Goal: Task Accomplishment & Management: Manage account settings

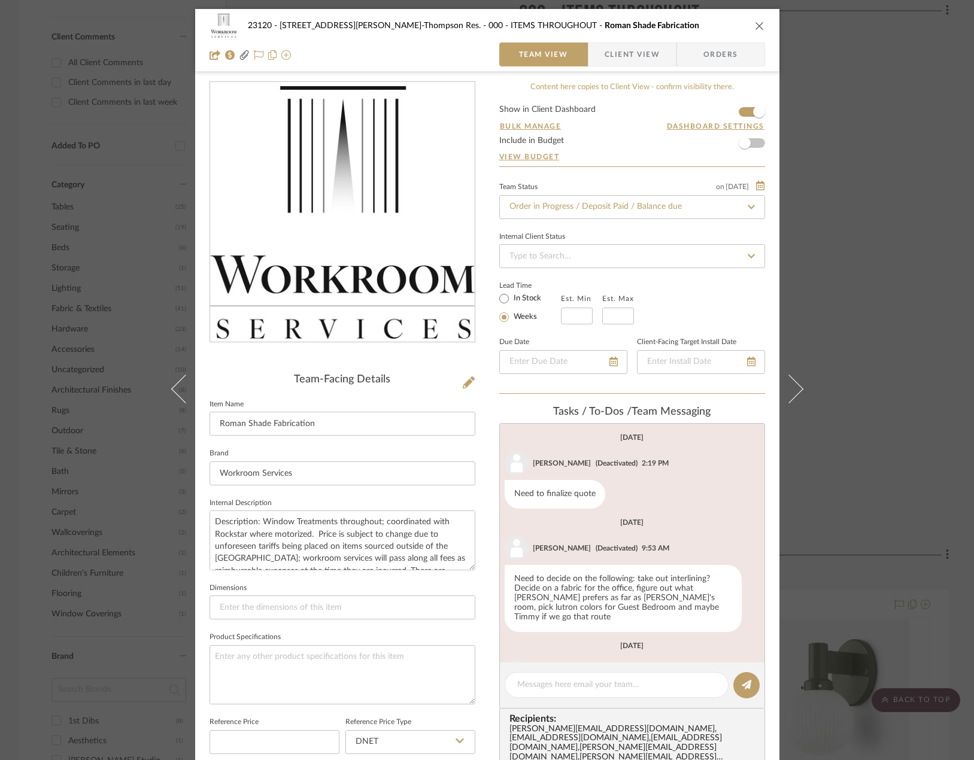
click at [859, 327] on div "23120 - [STREET_ADDRESS][PERSON_NAME]-Thompson Res. 000 - ITEMS THROUGHOUT Roma…" at bounding box center [487, 380] width 974 height 760
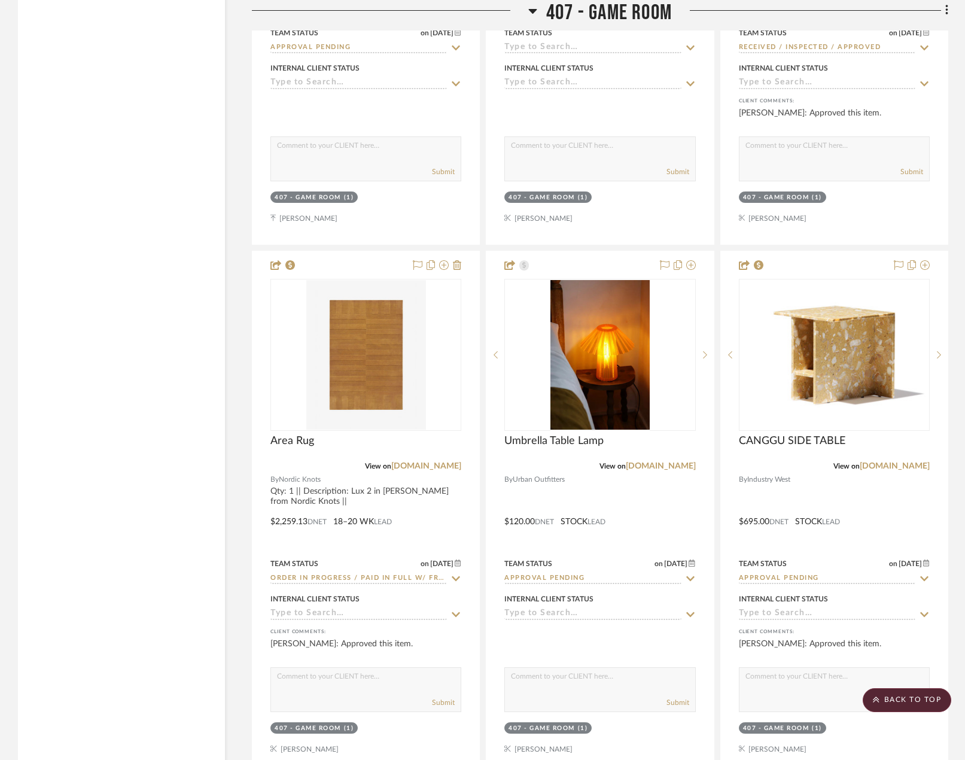
scroll to position [33483, 0]
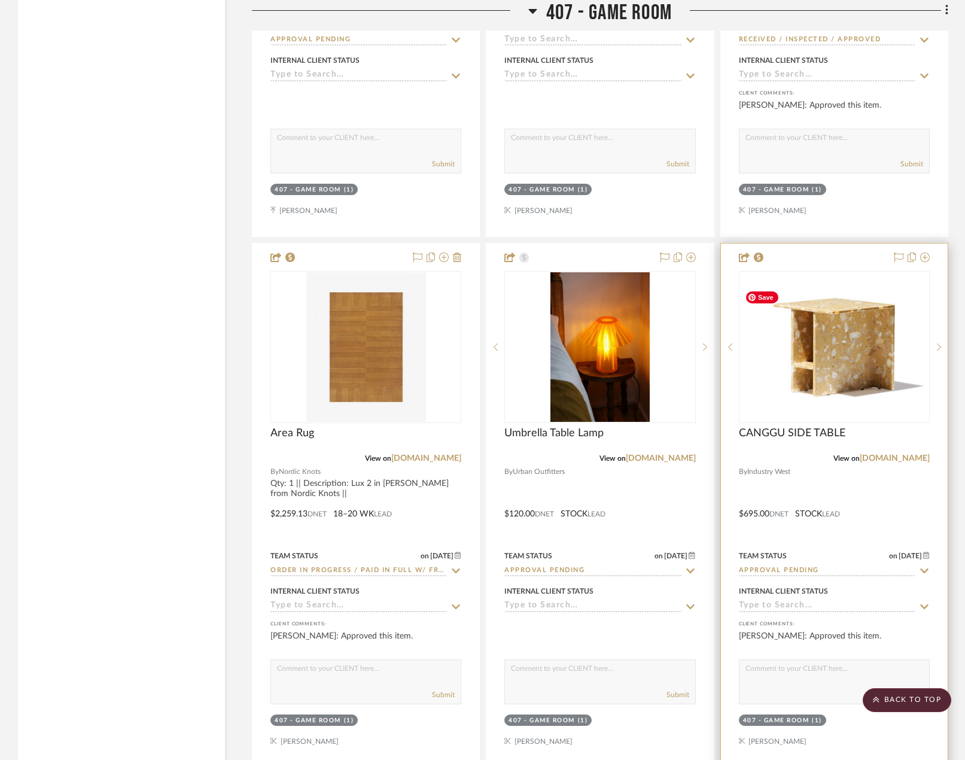
click at [909, 506] on div at bounding box center [834, 506] width 227 height 524
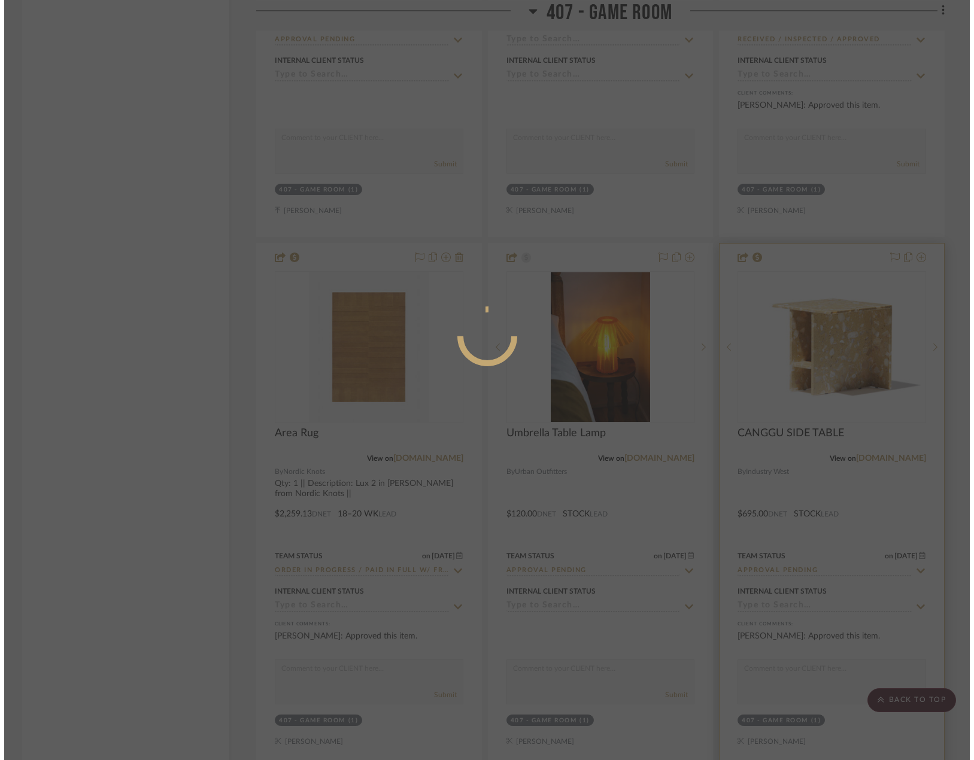
scroll to position [0, 0]
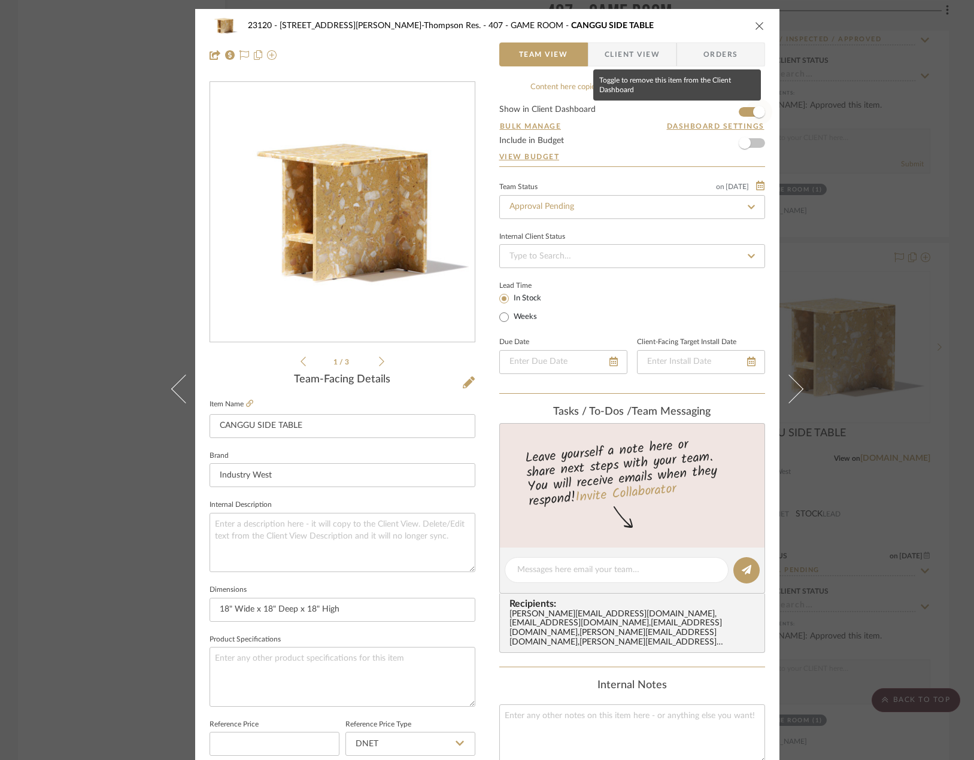
click at [753, 114] on span "button" at bounding box center [759, 112] width 12 height 12
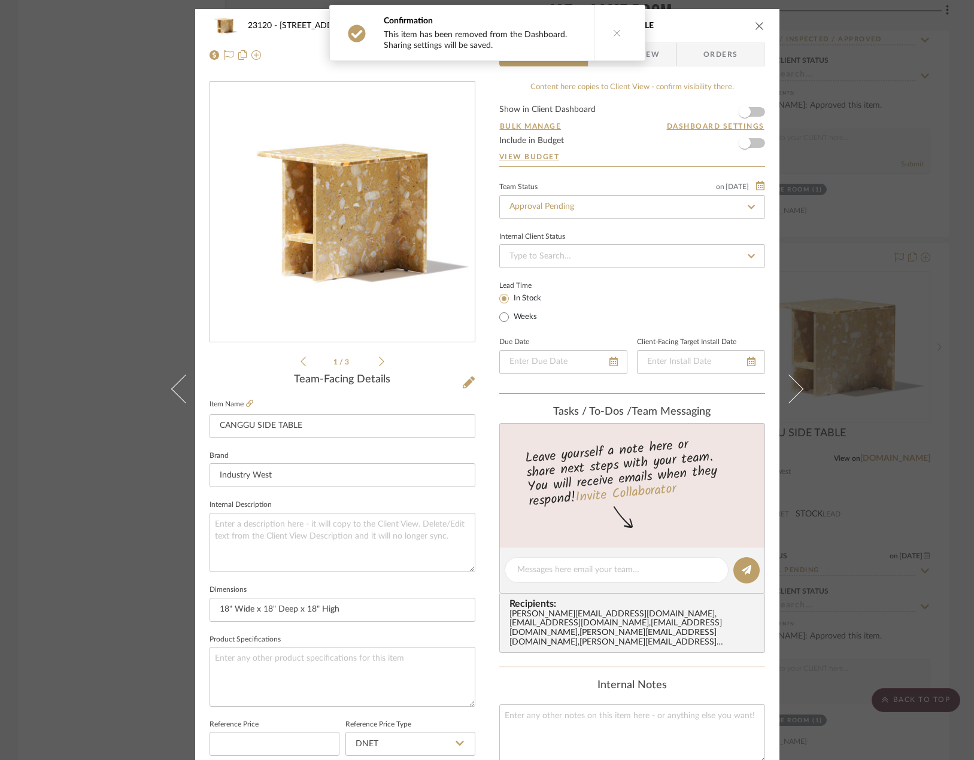
click at [92, 148] on div "23120 - [STREET_ADDRESS][PERSON_NAME]-Thompson Res. 407 - GAME ROOM CANGGU SIDE…" at bounding box center [487, 380] width 974 height 760
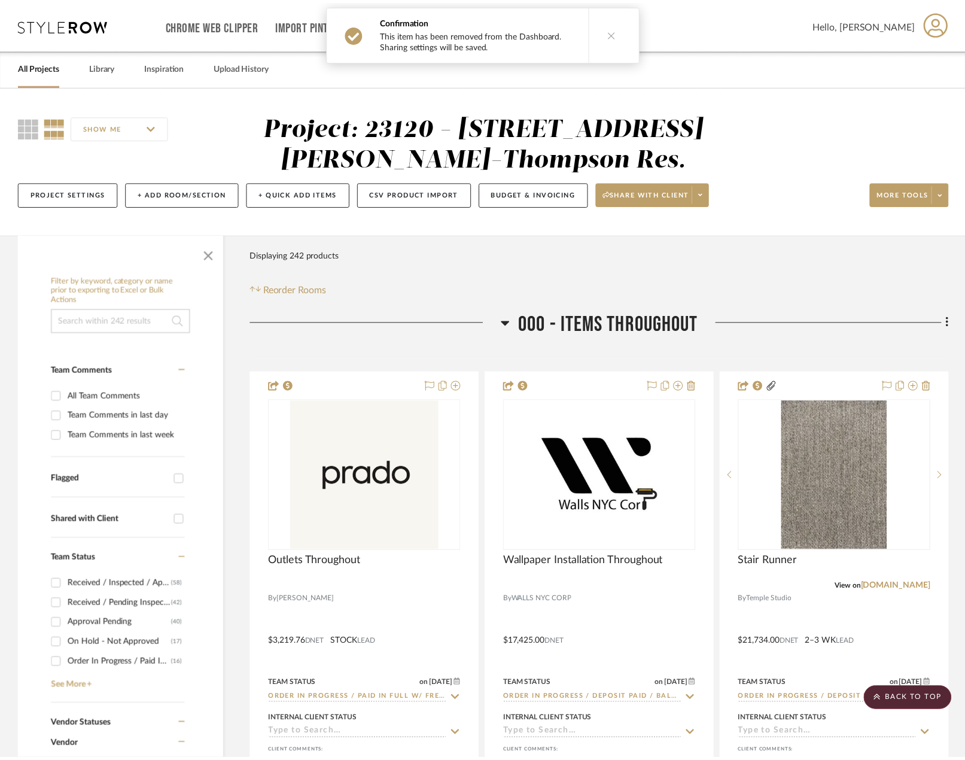
scroll to position [33483, 0]
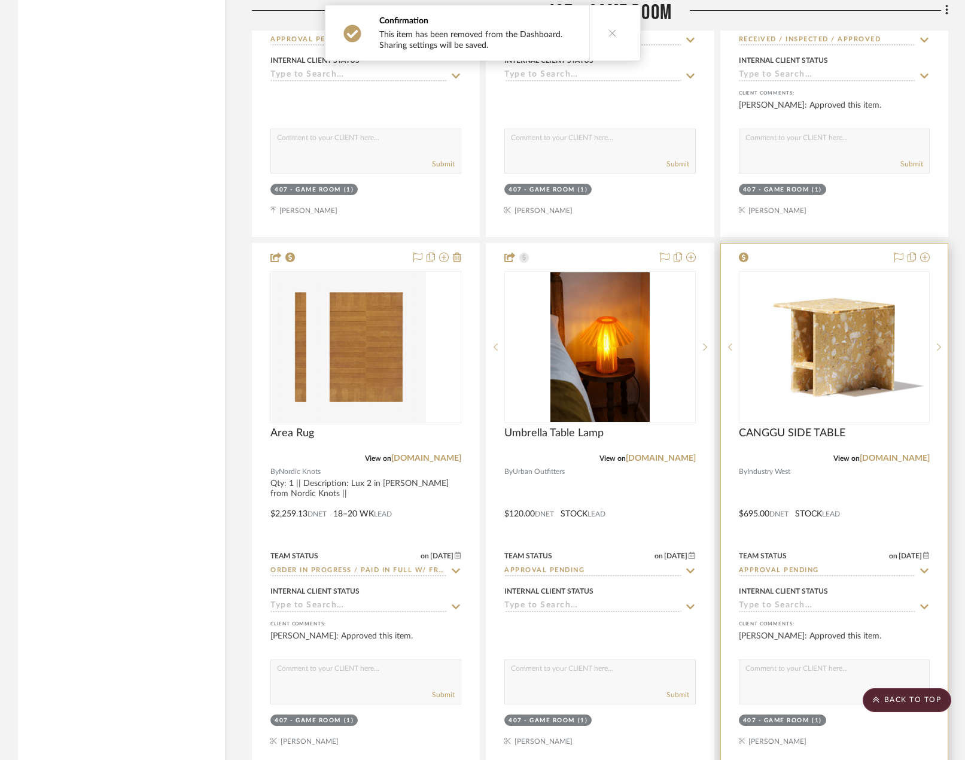
click at [880, 478] on div at bounding box center [834, 506] width 227 height 524
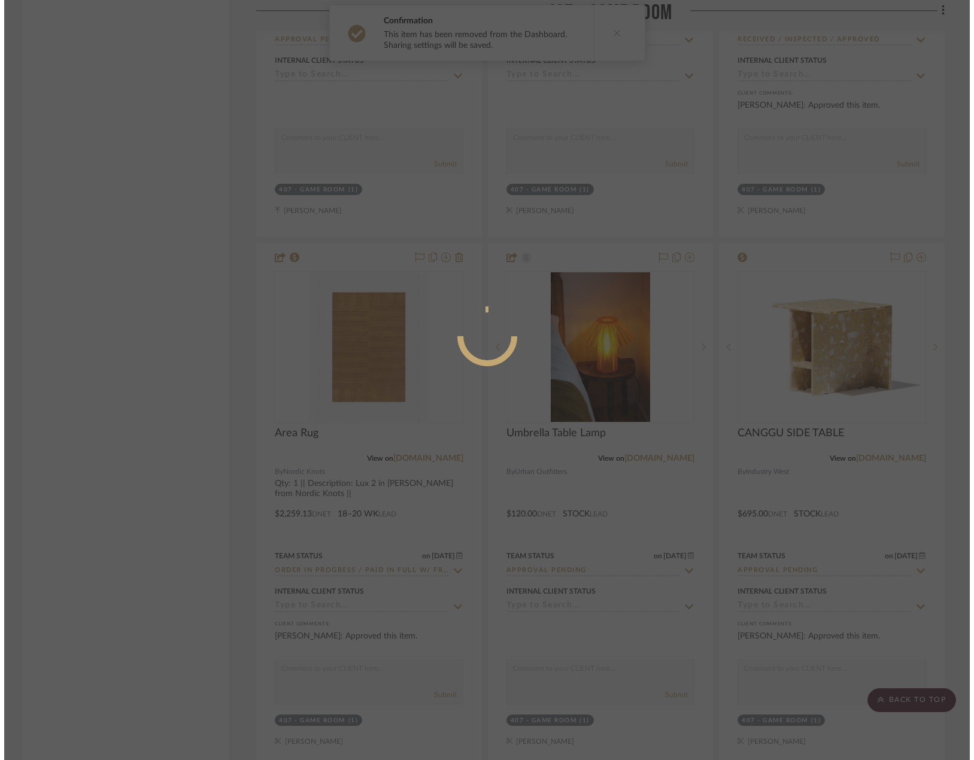
scroll to position [0, 0]
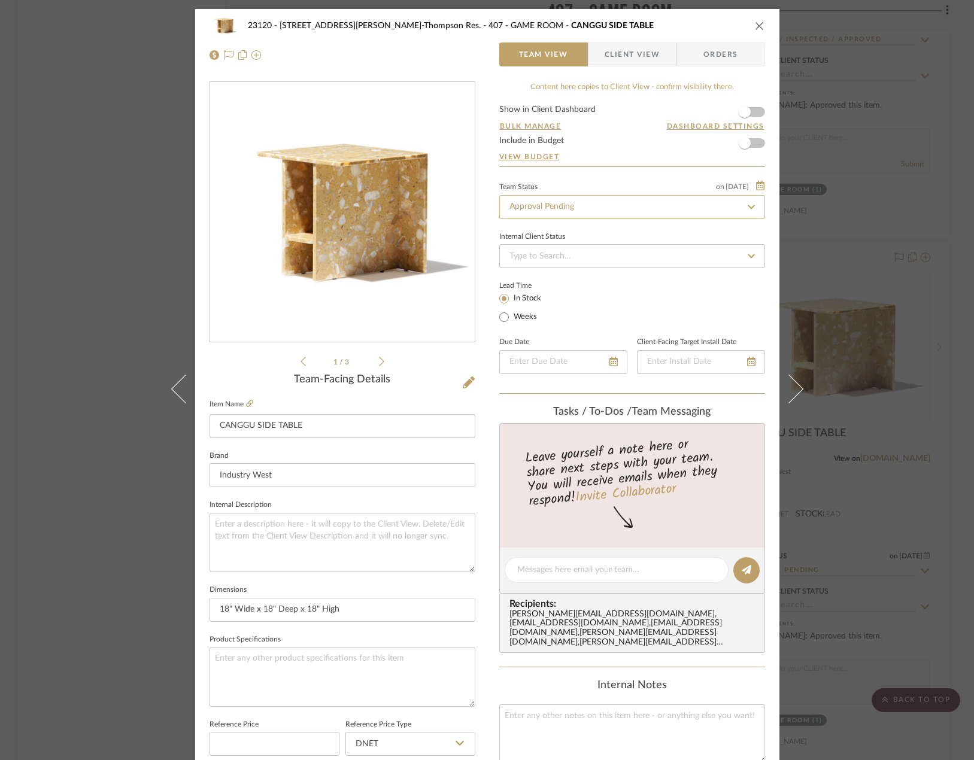
click at [579, 211] on input "Approval Pending" at bounding box center [632, 207] width 266 height 24
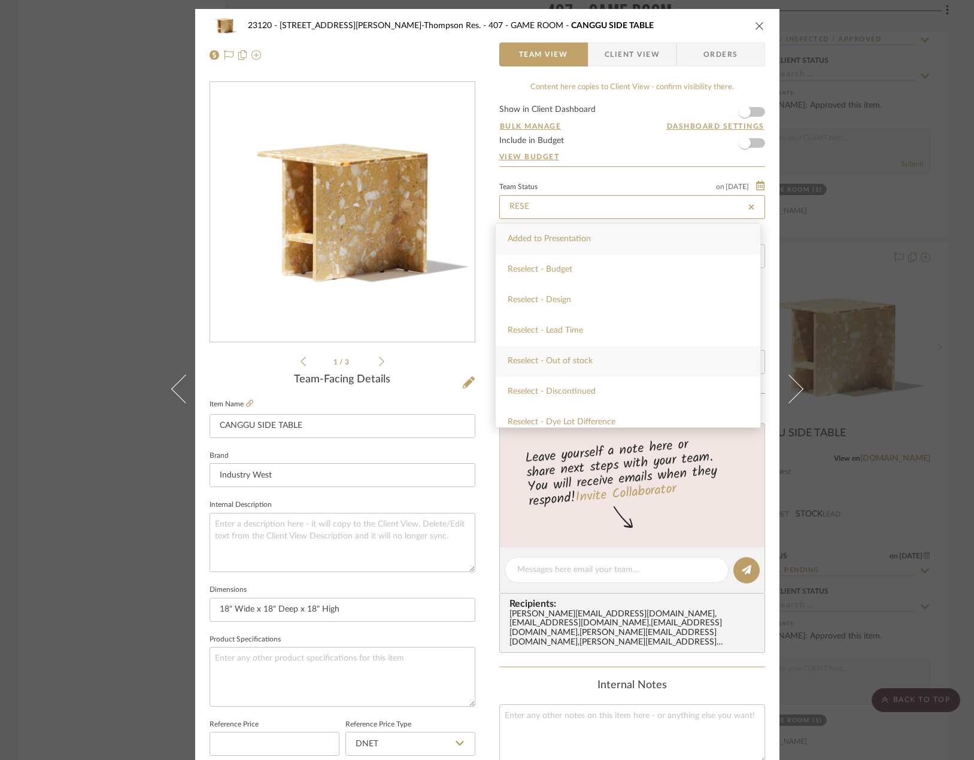
type input "RESE"
click at [593, 363] on div "Reselect - Out of stock" at bounding box center [628, 361] width 265 height 31
type input "[DATE]"
type input "Reselect - Out of stock"
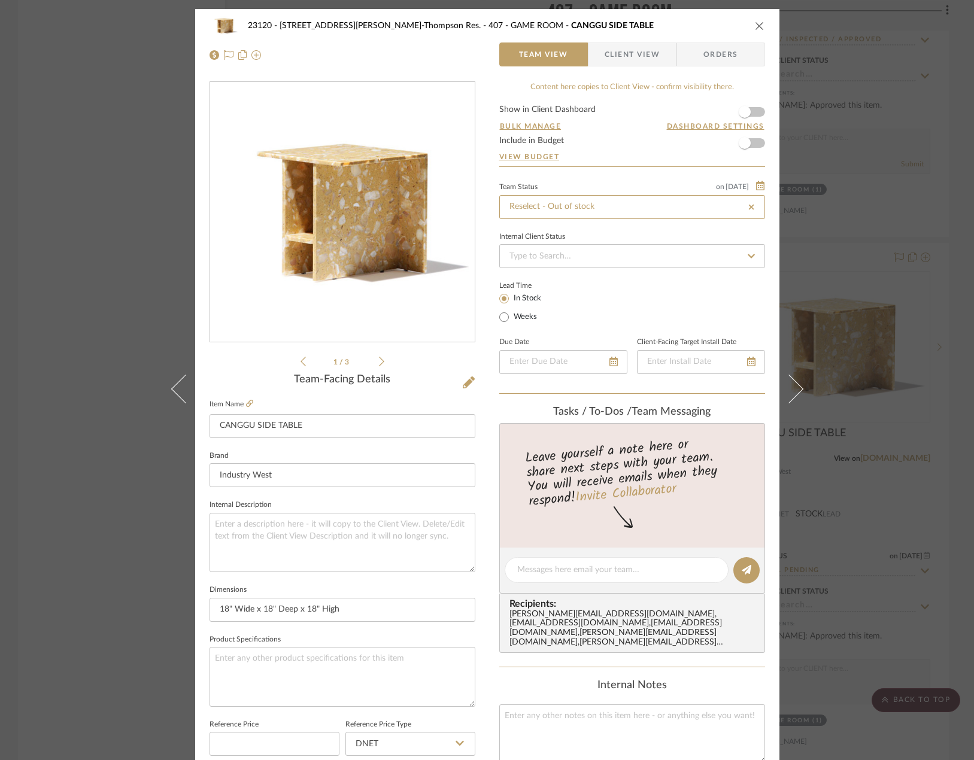
type input "[DATE]"
type input "Reselect - Out of stock"
click at [42, 203] on div "23120 - [STREET_ADDRESS][PERSON_NAME]-Thompson Res. 407 - GAME ROOM CANGGU SIDE…" at bounding box center [487, 380] width 974 height 760
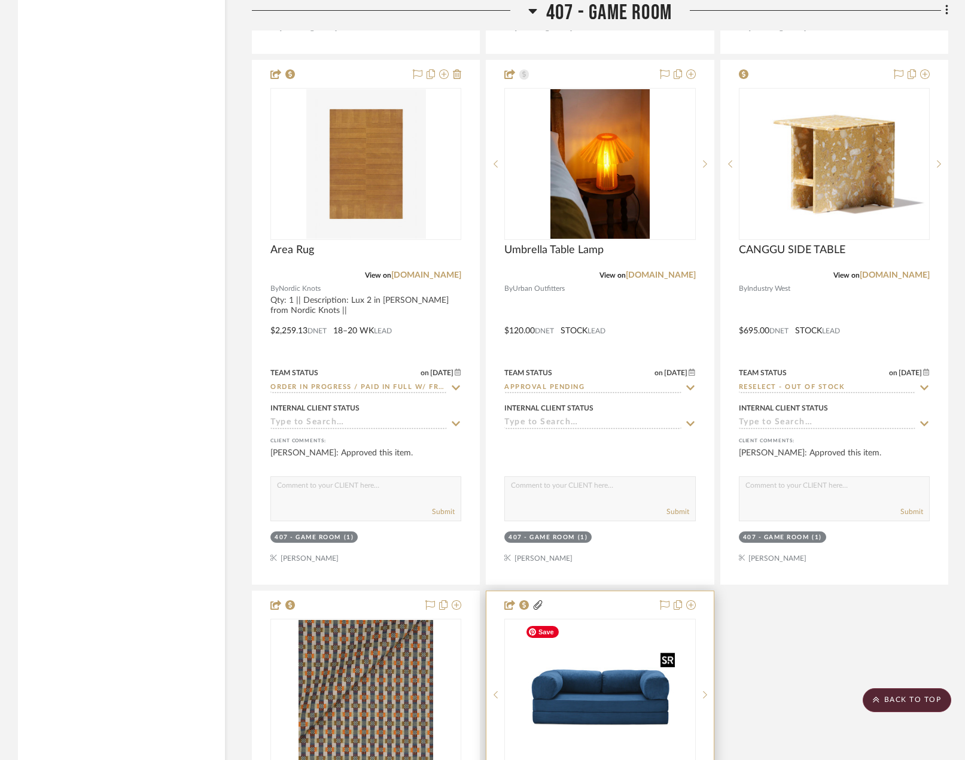
scroll to position [33483, 0]
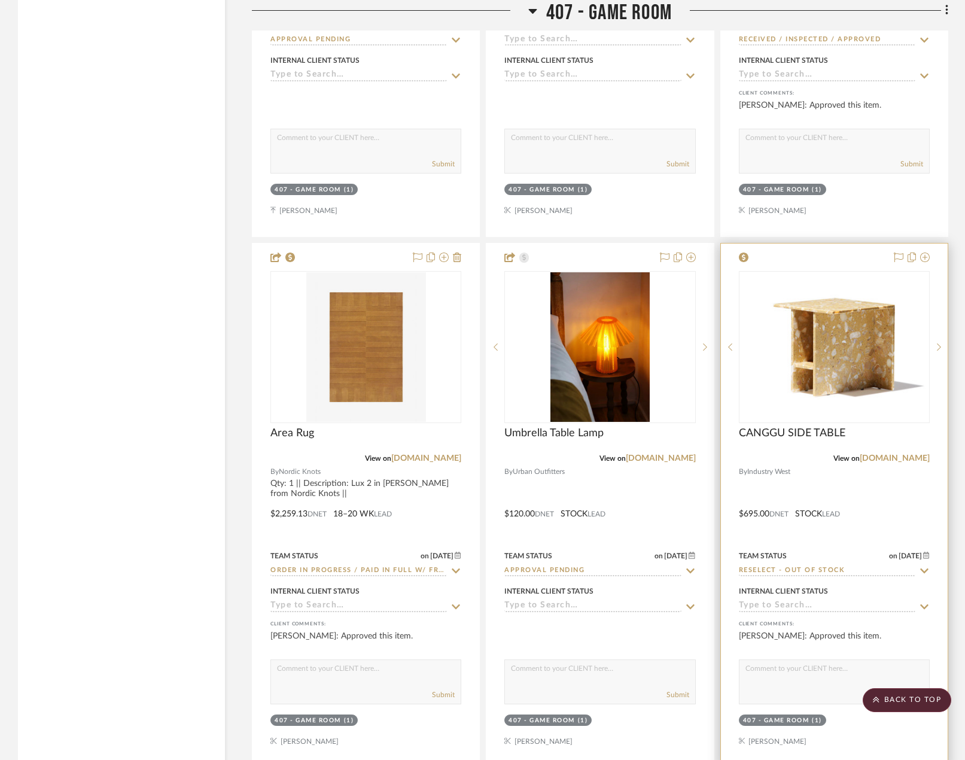
click at [849, 533] on div at bounding box center [834, 506] width 227 height 524
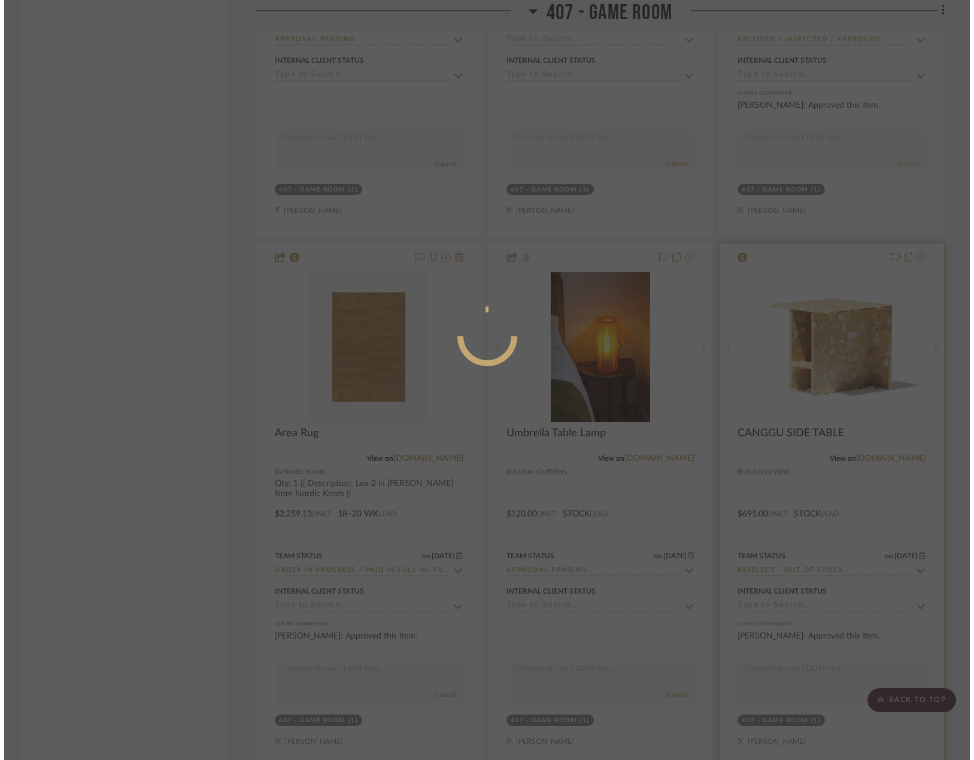
scroll to position [0, 0]
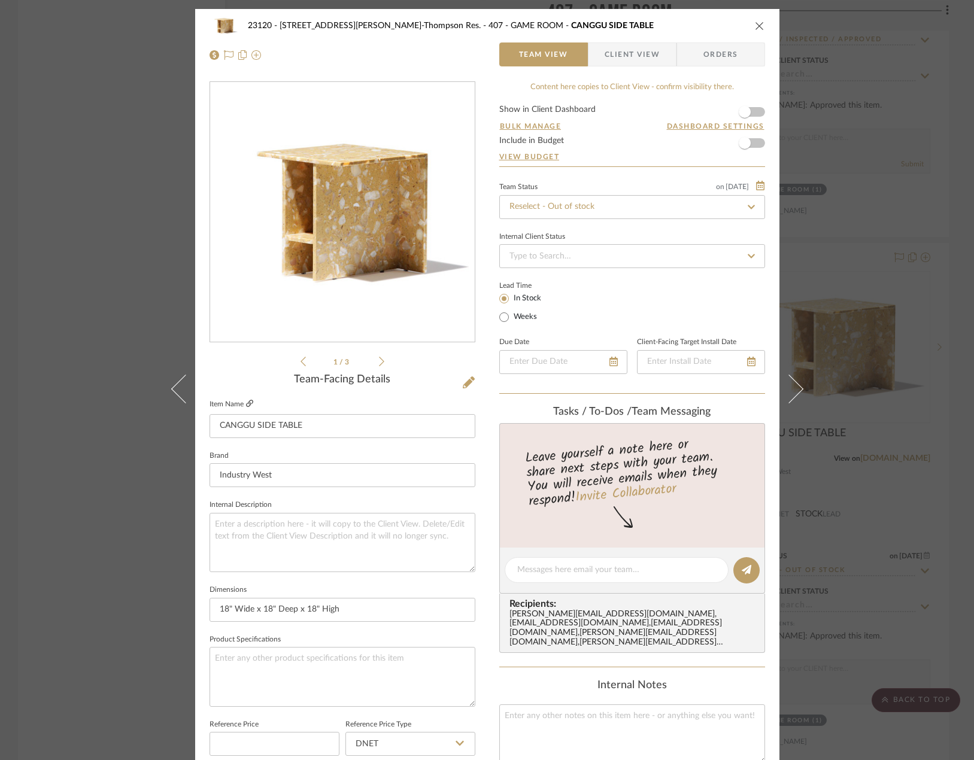
click at [246, 405] on icon at bounding box center [249, 403] width 7 height 7
click at [22, 341] on div "23120 - [STREET_ADDRESS][PERSON_NAME]-Thompson Res. 407 - GAME ROOM CANGGU SIDE…" at bounding box center [487, 380] width 974 height 760
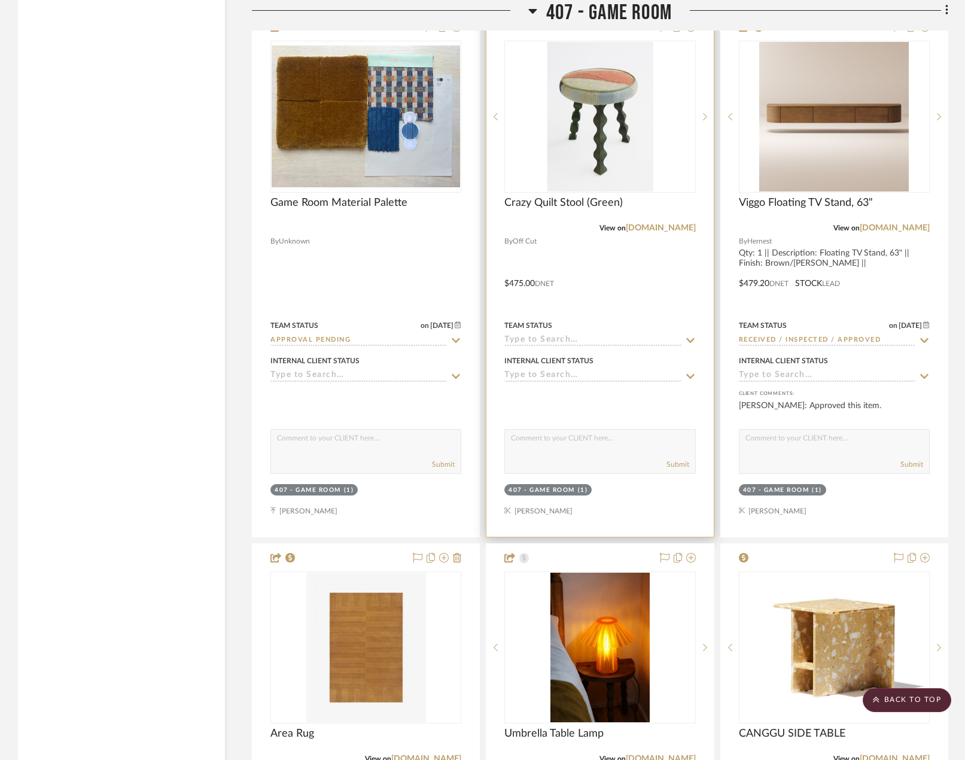
scroll to position [33124, 0]
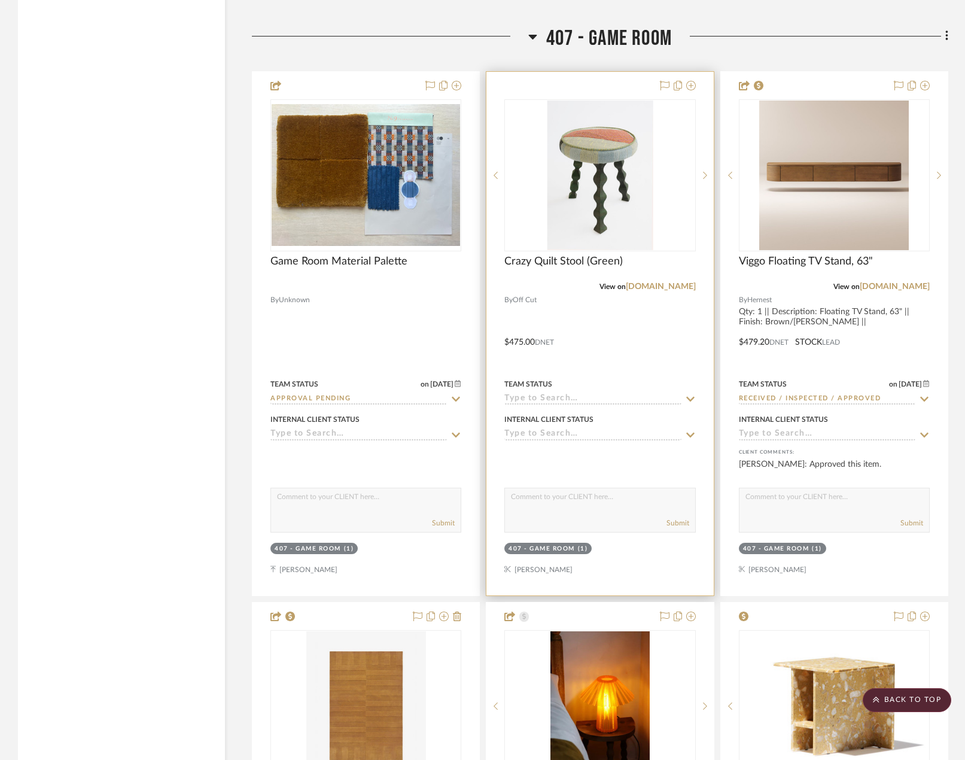
click at [649, 331] on div at bounding box center [600, 334] width 227 height 524
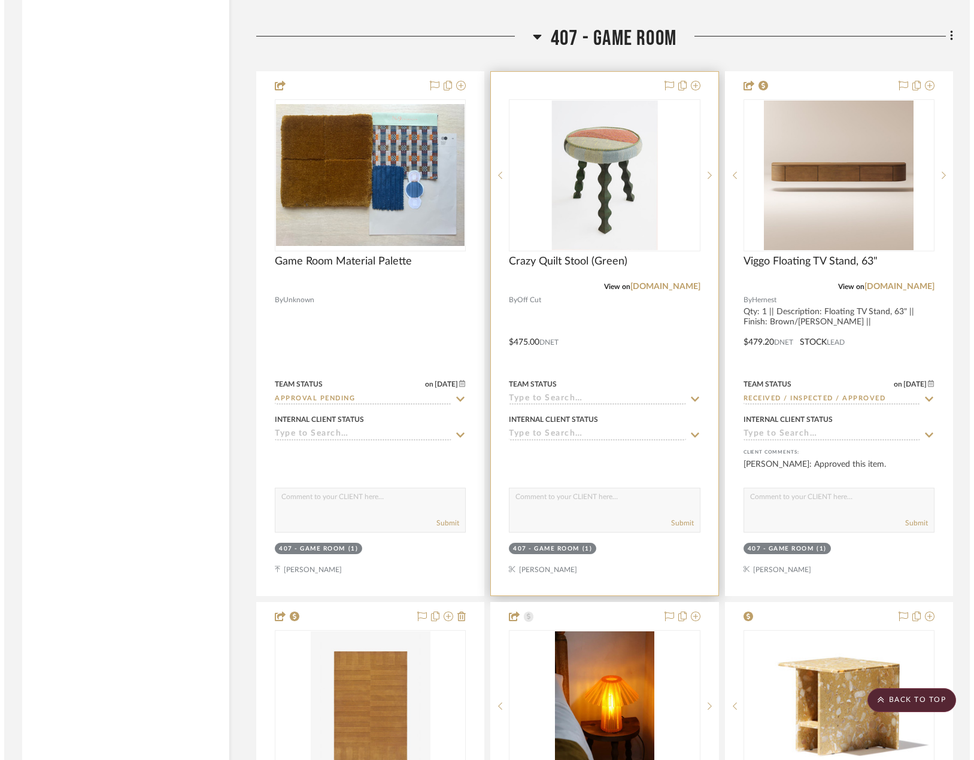
scroll to position [0, 0]
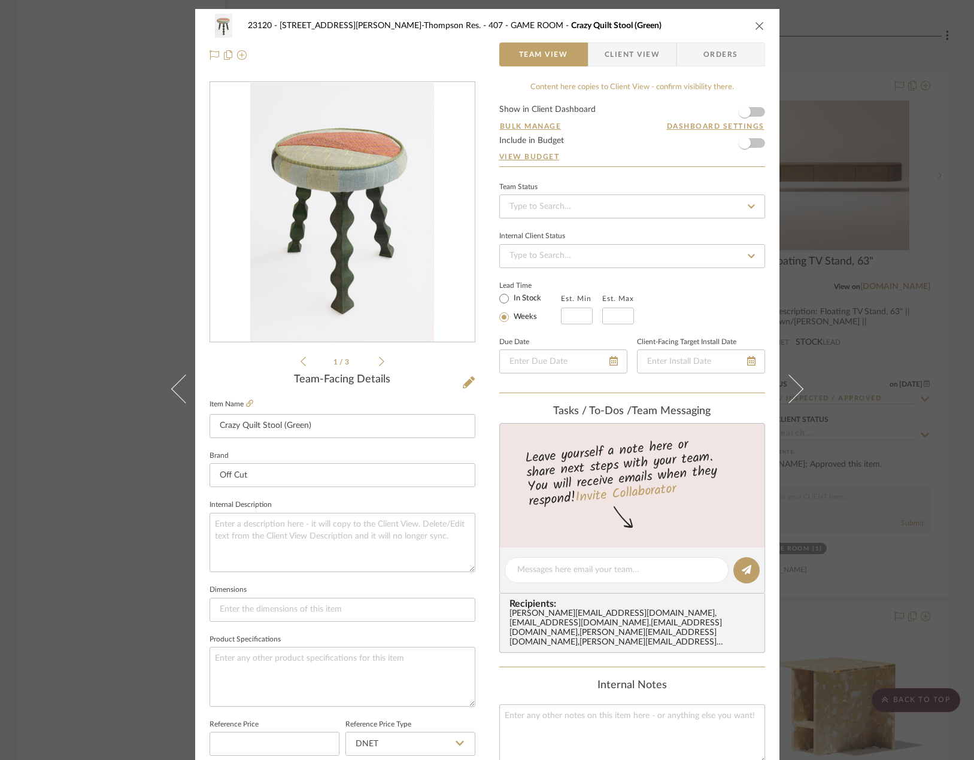
click at [40, 232] on div "23120 - [STREET_ADDRESS][PERSON_NAME]-Thompson Res. 407 - GAME ROOM Crazy Quilt…" at bounding box center [487, 380] width 974 height 760
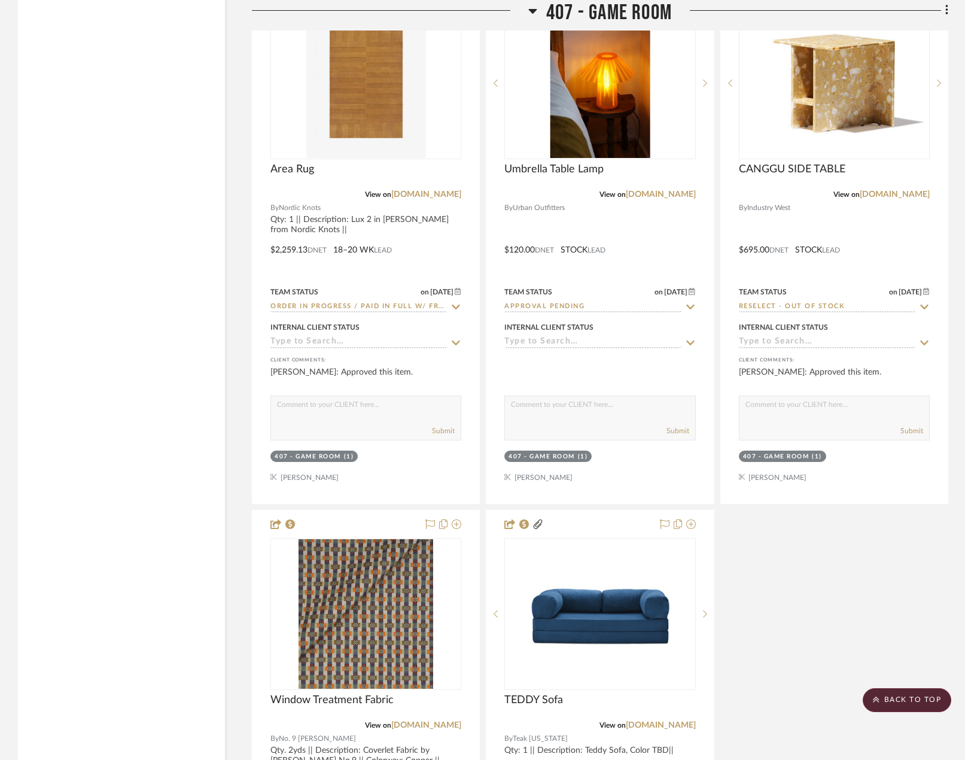
scroll to position [33602, 0]
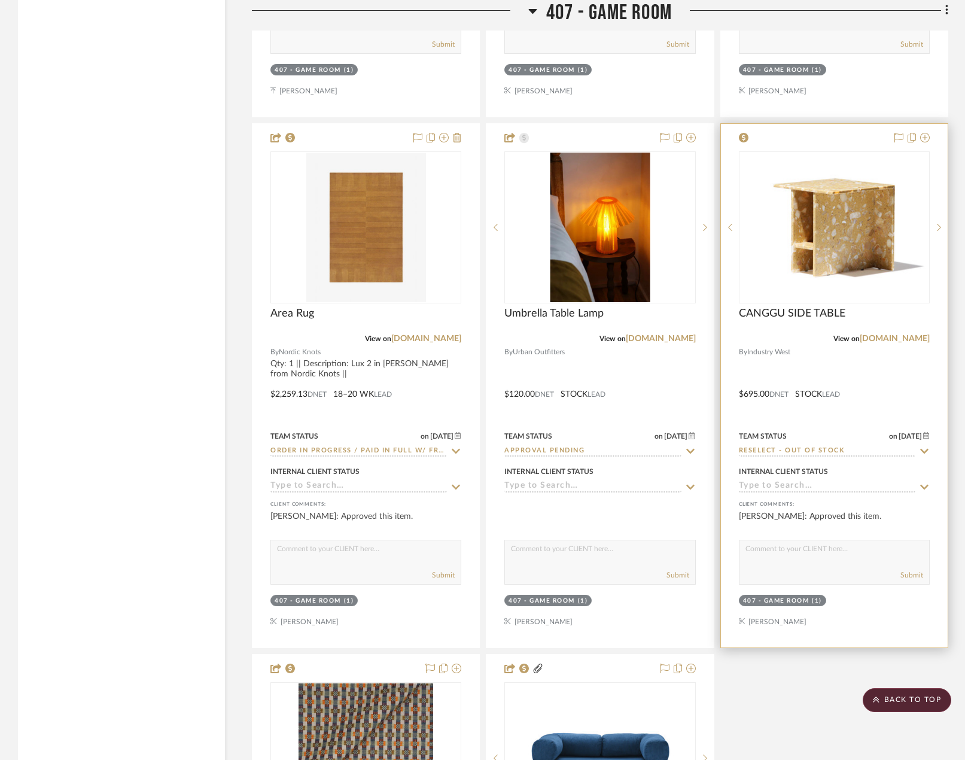
click at [906, 354] on div at bounding box center [834, 386] width 227 height 524
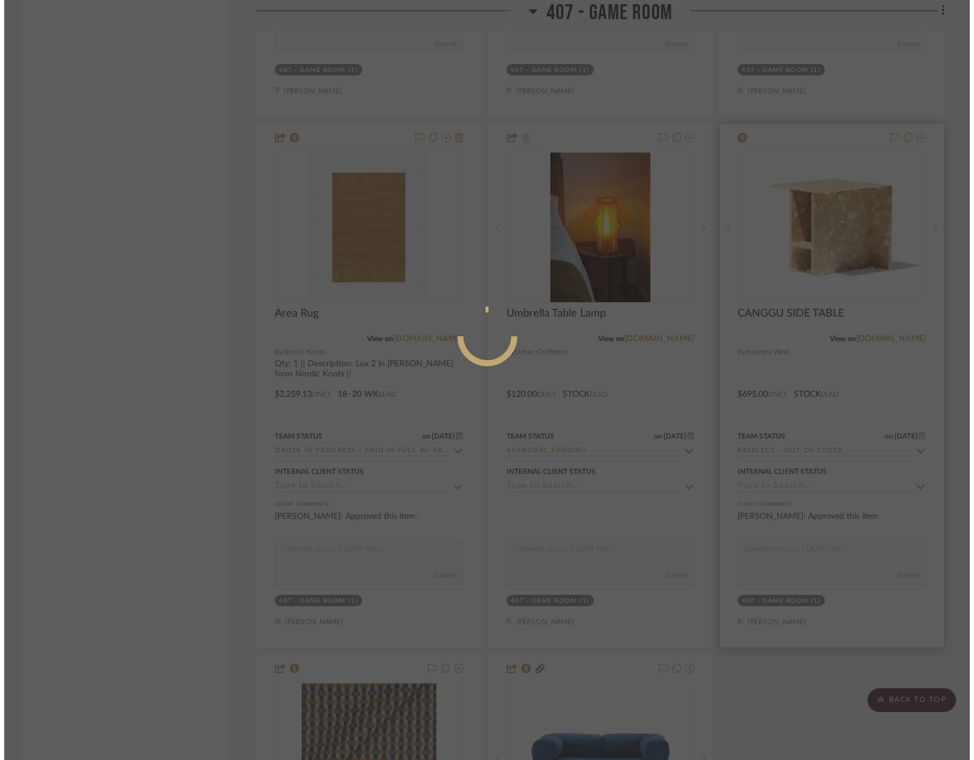
scroll to position [0, 0]
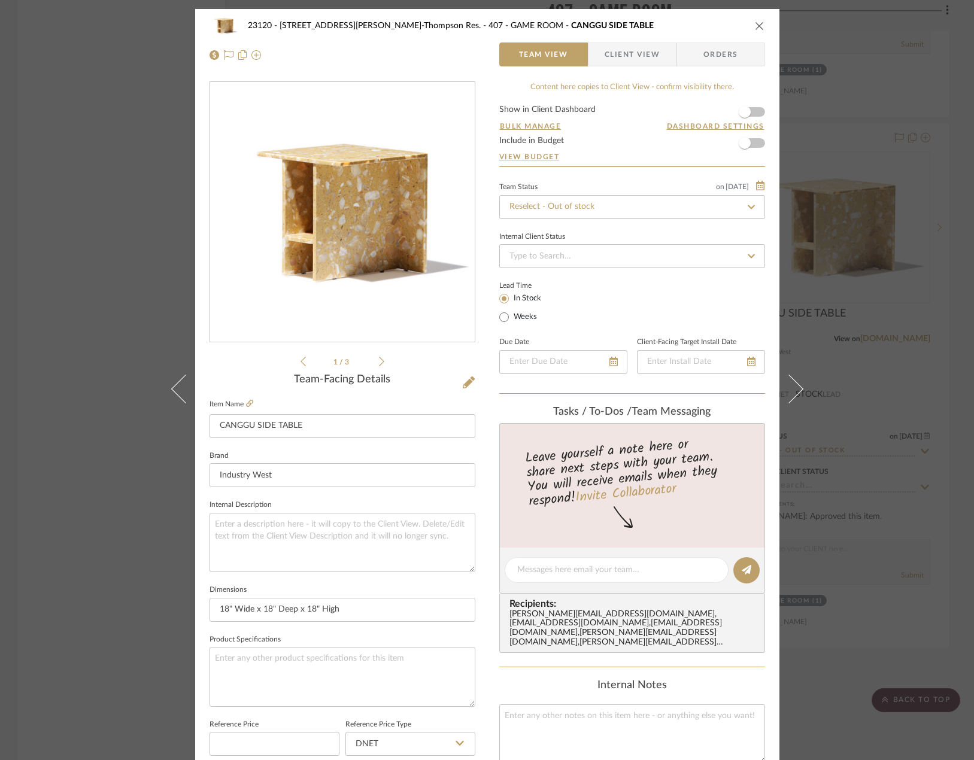
click at [30, 165] on div "23120 - [STREET_ADDRESS][PERSON_NAME]-Thompson Res. 407 - GAME ROOM CANGGU SIDE…" at bounding box center [487, 380] width 974 height 760
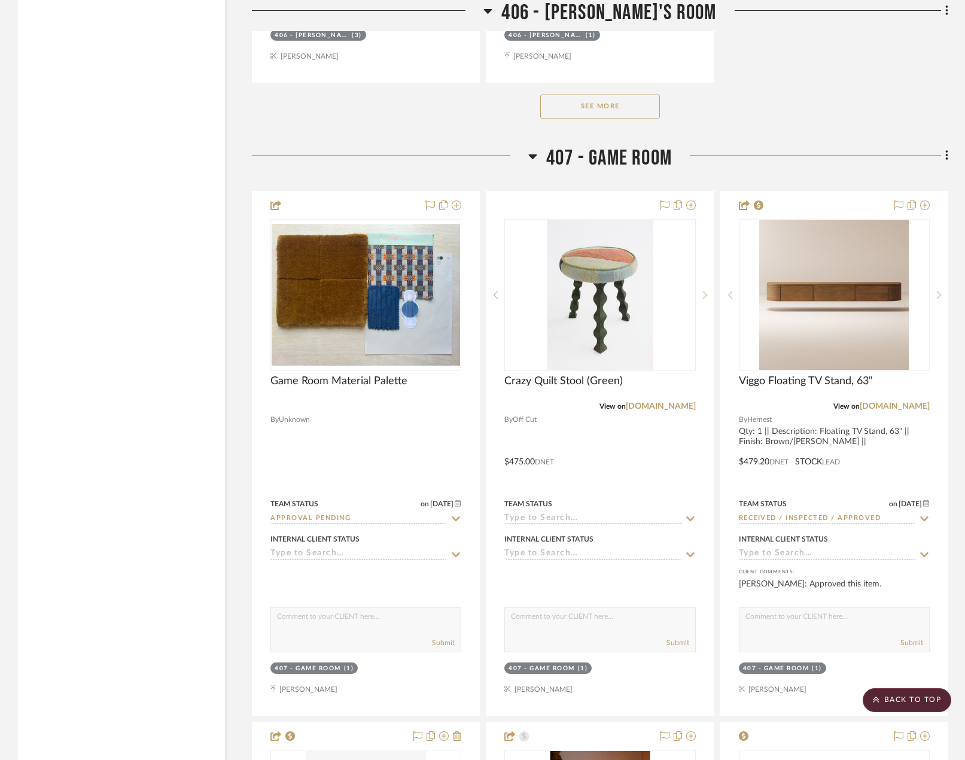
scroll to position [33483, 0]
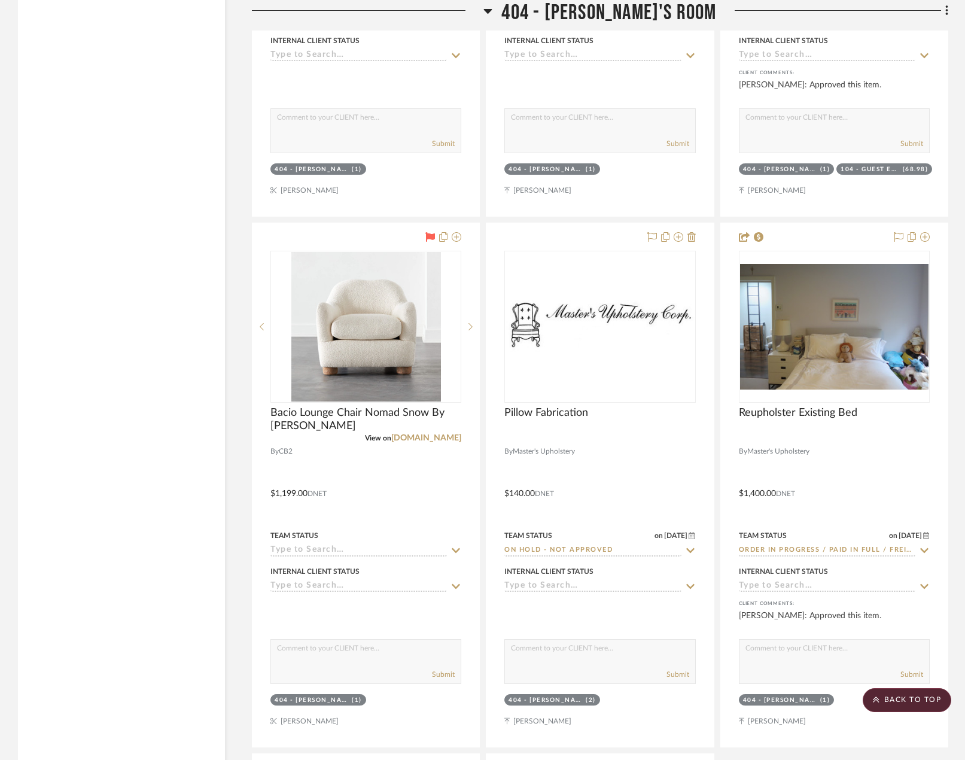
scroll to position [29053, 0]
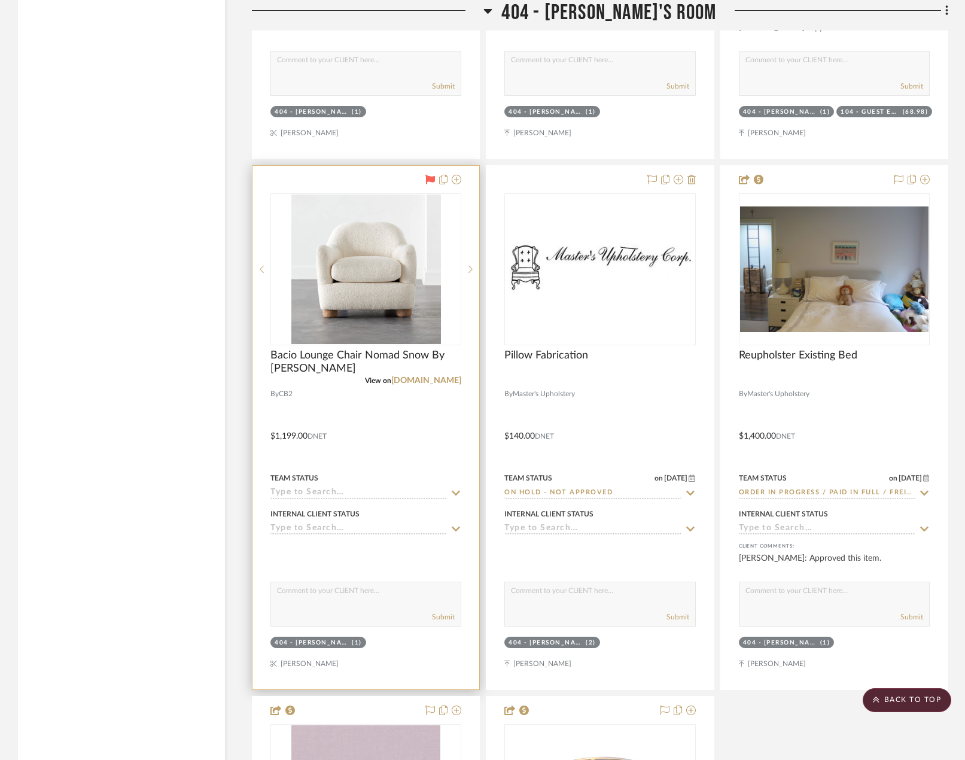
click at [405, 422] on div at bounding box center [366, 428] width 227 height 524
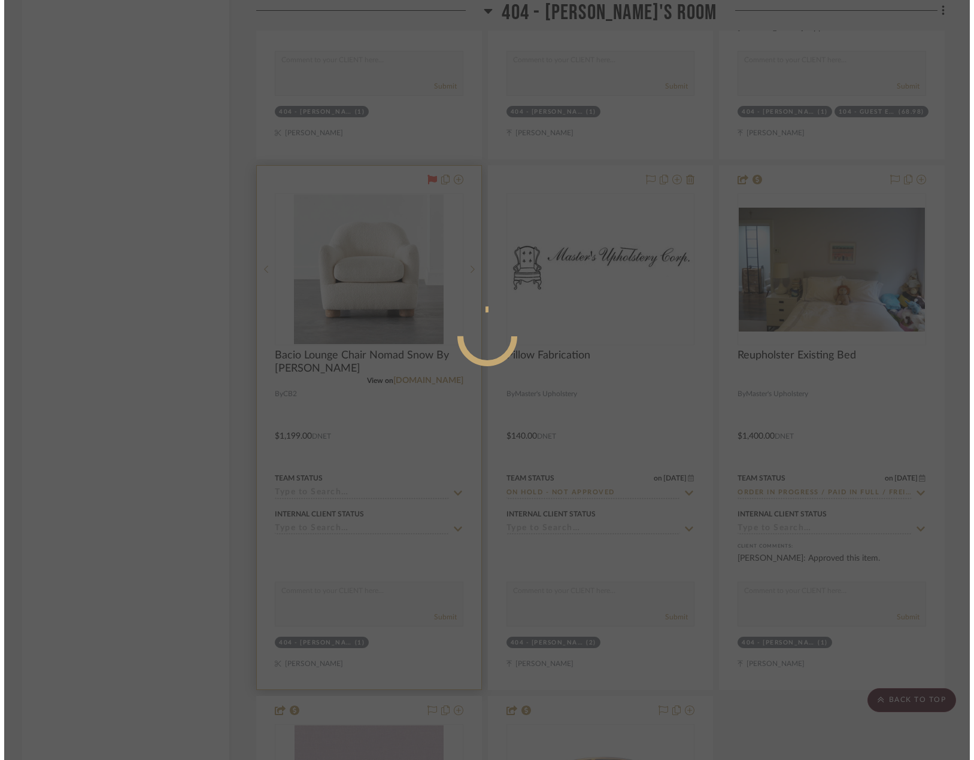
scroll to position [0, 0]
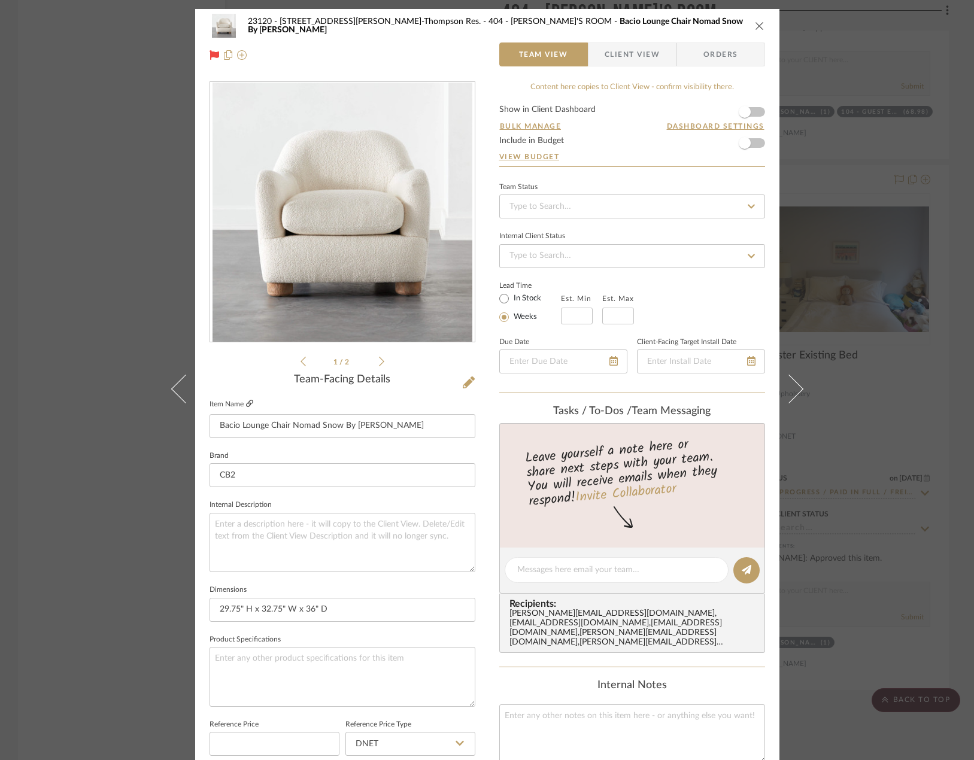
click at [247, 403] on icon at bounding box center [249, 403] width 7 height 7
click at [86, 309] on div "23120 - [STREET_ADDRESS][PERSON_NAME], [PERSON_NAME] Res. 404 - [PERSON_NAME]'S…" at bounding box center [487, 380] width 974 height 760
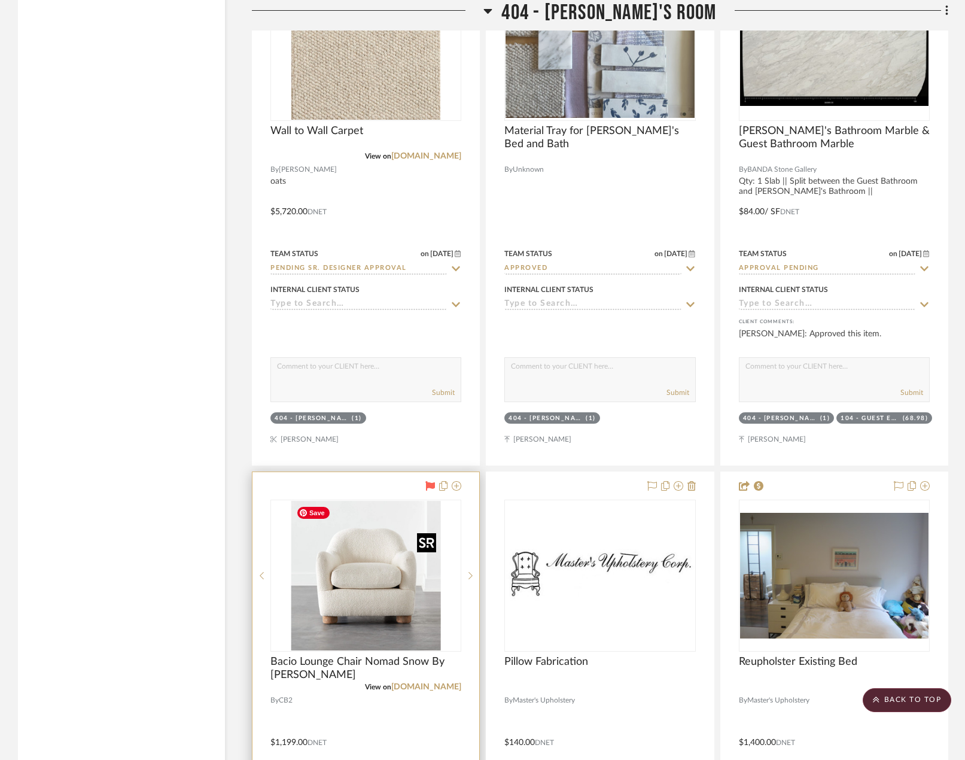
scroll to position [28634, 0]
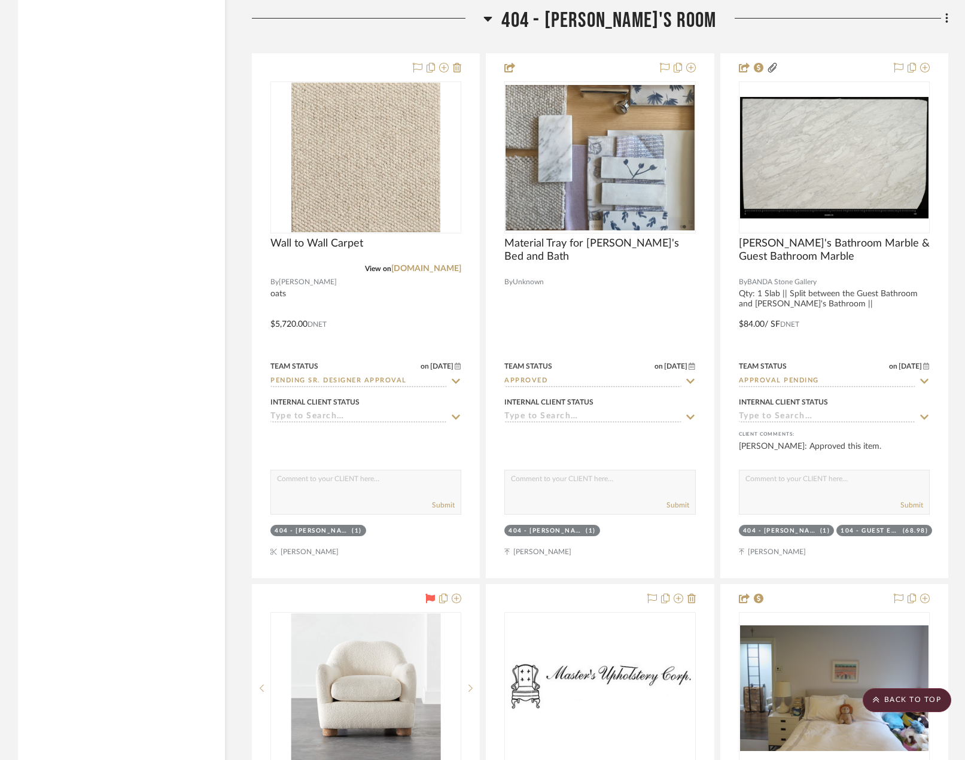
drag, startPoint x: 485, startPoint y: 579, endPoint x: 90, endPoint y: 230, distance: 527.1
